Goal: Task Accomplishment & Management: Complete application form

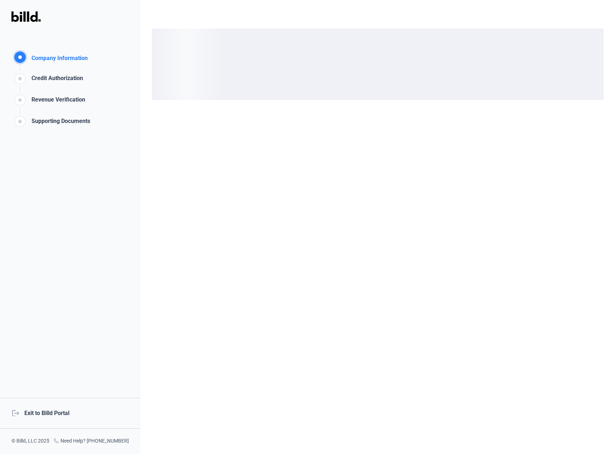
click at [56, 413] on div "logout Exit to Billd Portal" at bounding box center [70, 413] width 140 height 31
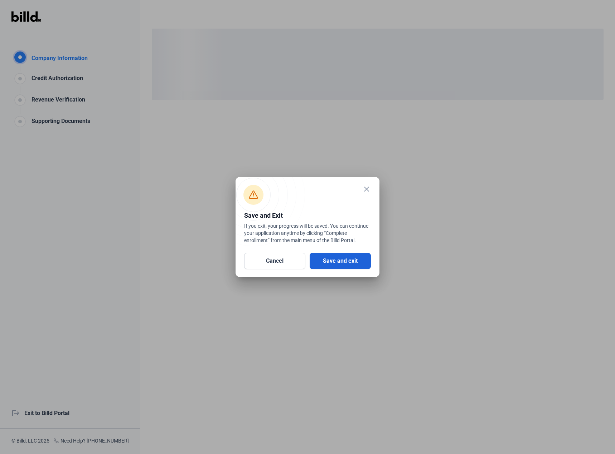
click at [348, 258] on button "Save and exit" at bounding box center [340, 261] width 61 height 16
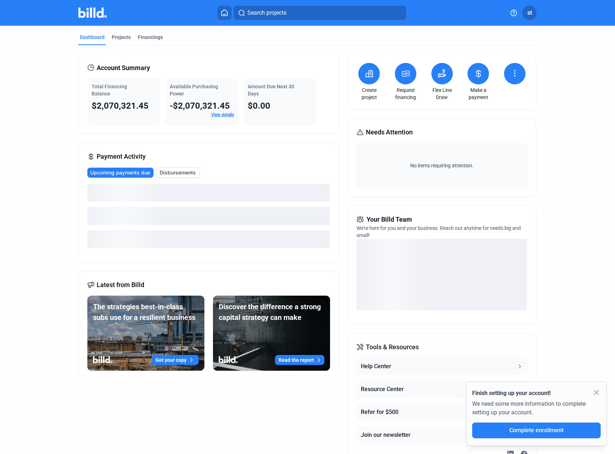
click at [513, 72] on icon at bounding box center [514, 73] width 9 height 9
click at [493, 102] on span "Request waiver" at bounding box center [492, 103] width 34 height 7
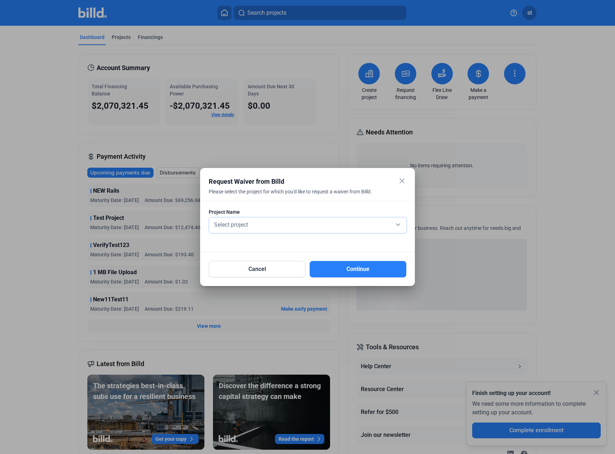
click at [333, 228] on div "Select project" at bounding box center [308, 224] width 190 height 10
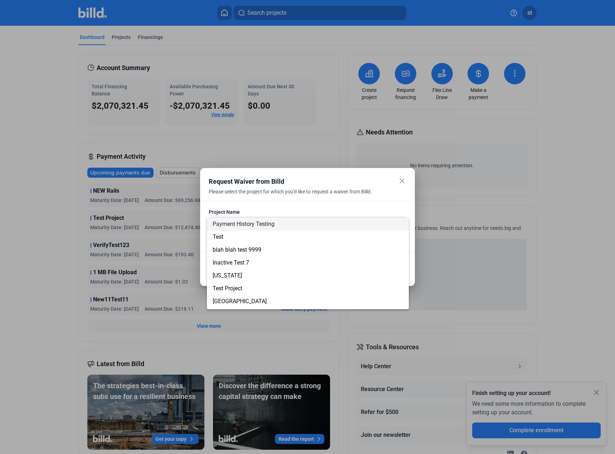
click at [253, 228] on span "Payment History Testing" at bounding box center [308, 224] width 190 height 13
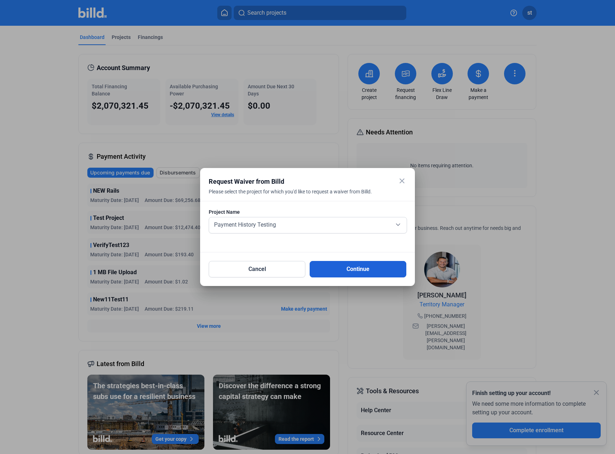
click at [357, 270] on button "Continue" at bounding box center [358, 269] width 97 height 16
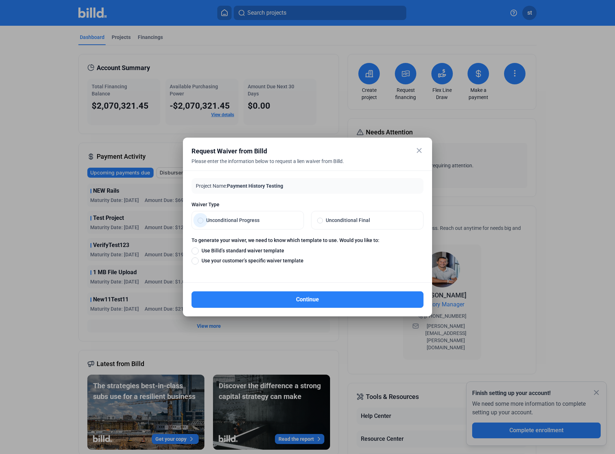
click at [234, 218] on span "Unconditional Progress" at bounding box center [250, 220] width 94 height 7
click at [203, 218] on input "Unconditional Progress" at bounding box center [201, 220] width 6 height 6
radio input "true"
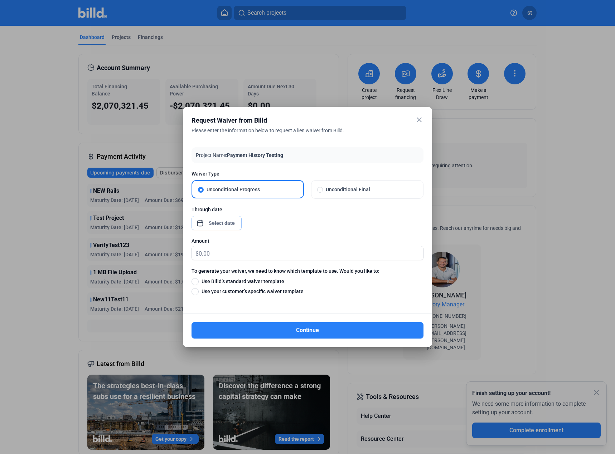
click at [226, 223] on div "close Request Waiver from Billd Please enter the information below to request a…" at bounding box center [307, 227] width 615 height 454
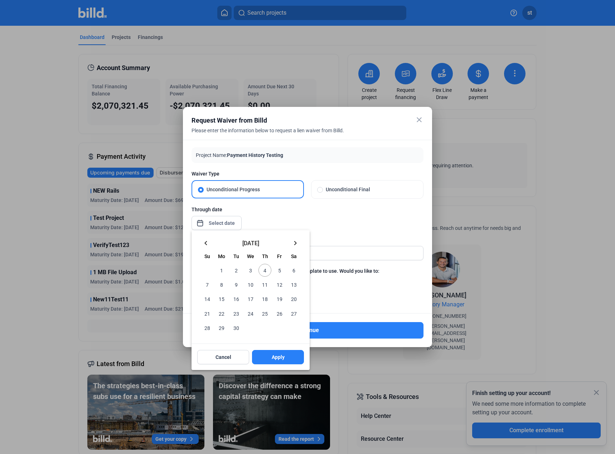
click at [220, 268] on span "1" at bounding box center [221, 270] width 13 height 13
click at [206, 240] on mat-icon "keyboard_arrow_left" at bounding box center [205, 243] width 9 height 9
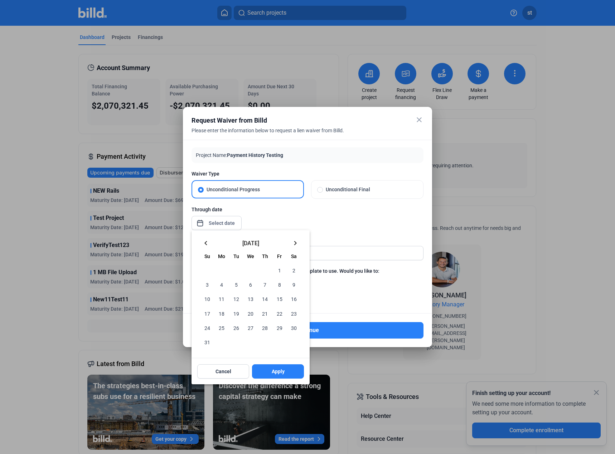
click at [209, 242] on mat-icon "keyboard_arrow_left" at bounding box center [205, 243] width 9 height 9
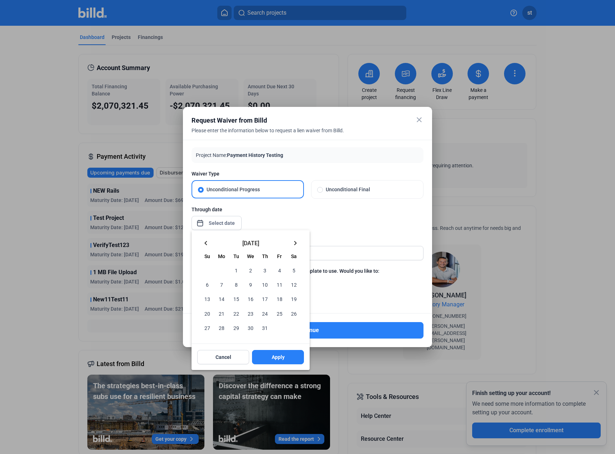
click at [209, 242] on mat-icon "keyboard_arrow_left" at bounding box center [205, 243] width 9 height 9
click at [299, 242] on mat-icon "keyboard_arrow_right" at bounding box center [295, 243] width 9 height 9
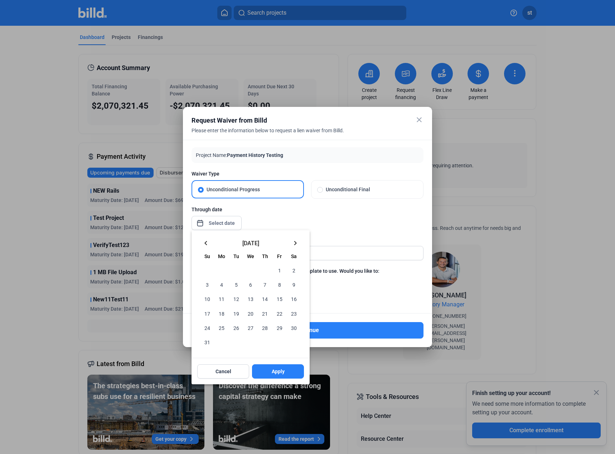
click at [351, 232] on div at bounding box center [307, 227] width 615 height 454
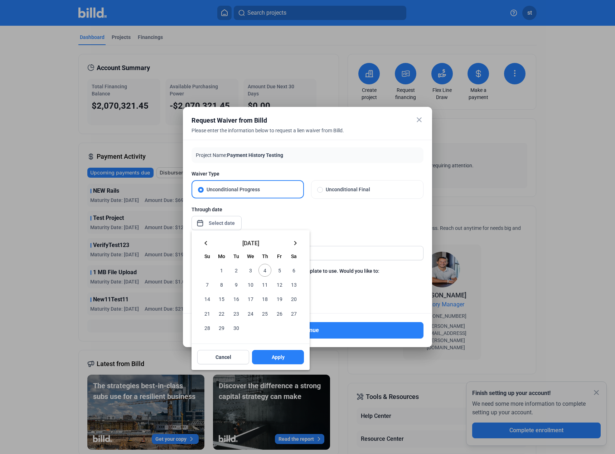
click at [391, 214] on div at bounding box center [307, 227] width 615 height 454
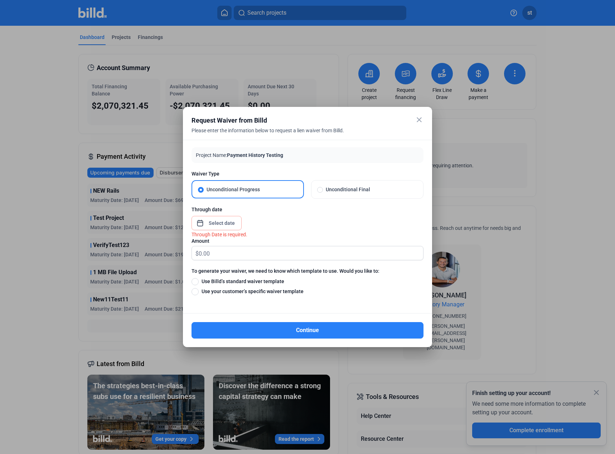
click at [416, 121] on mat-icon "close" at bounding box center [419, 120] width 9 height 9
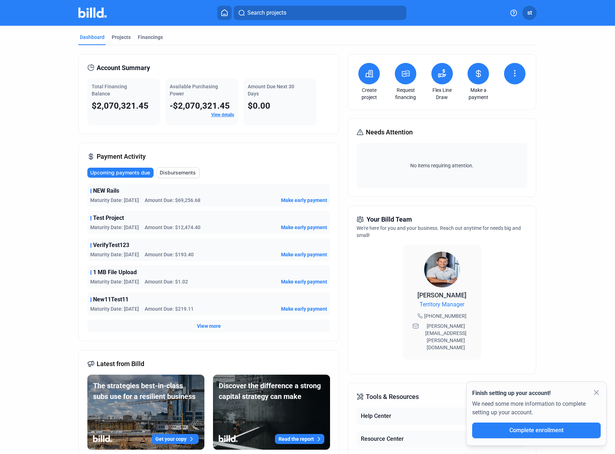
click at [529, 11] on span "st" at bounding box center [529, 13] width 5 height 9
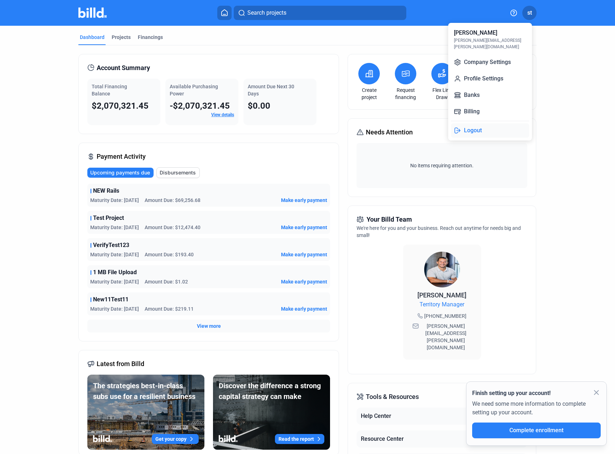
click at [471, 124] on button "Logout" at bounding box center [490, 130] width 78 height 14
